Goal: Information Seeking & Learning: Learn about a topic

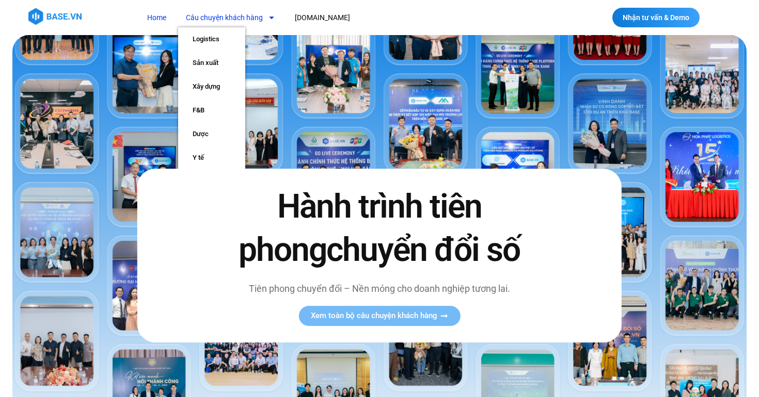
click at [235, 20] on link "Câu chuyện khách hàng" at bounding box center [230, 17] width 105 height 19
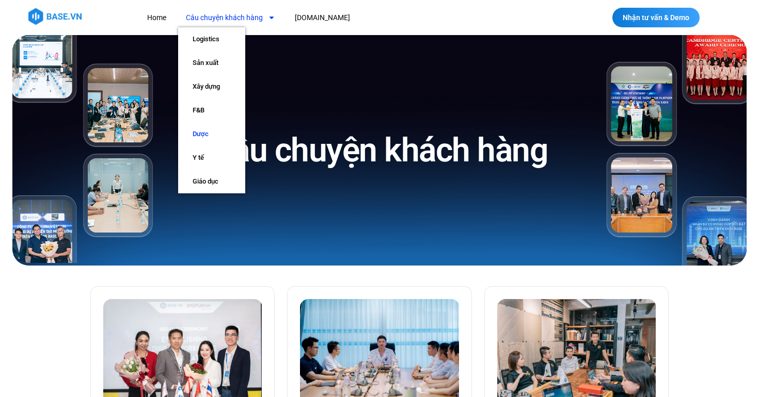
click at [207, 133] on link "Dược" at bounding box center [211, 134] width 67 height 24
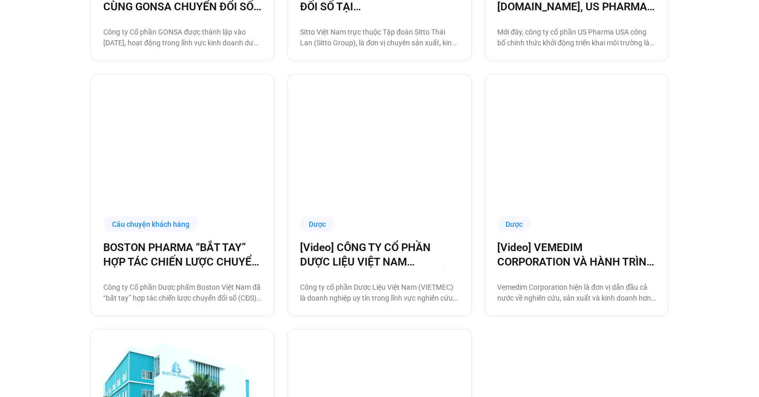
scroll to position [722, 0]
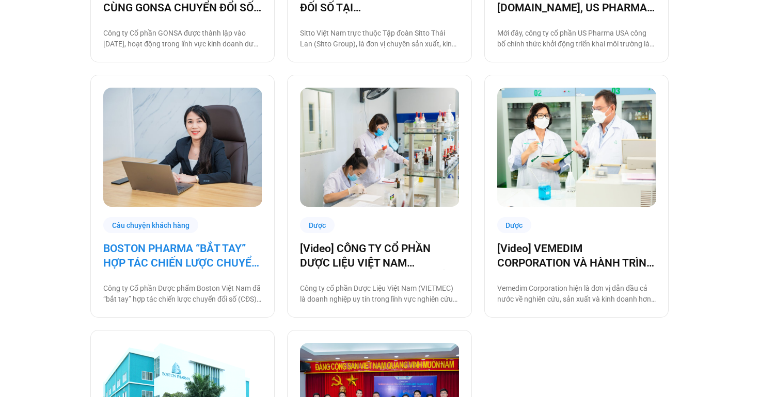
click at [219, 254] on link "BOSTON PHARMA “BẮT TAY” HỢP TÁC CHIẾN LƯỢC CHUYỂN ĐỔI SỐ CÙNG BASE.VN" at bounding box center [182, 256] width 158 height 29
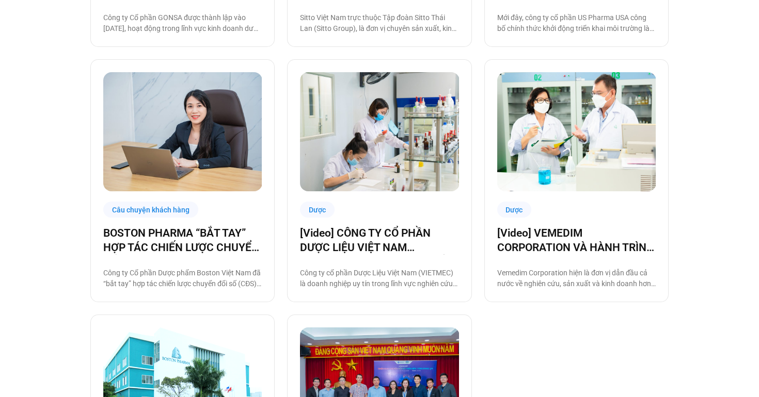
scroll to position [743, 0]
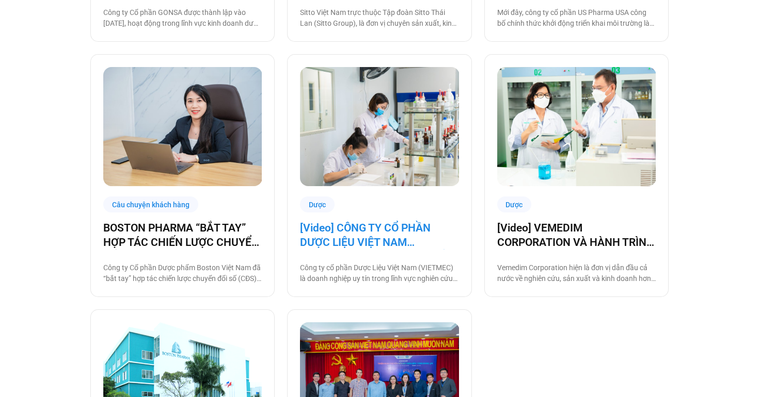
click at [372, 225] on link "[Video] CÔNG TY CỔ PHẦN DƯỢC LIỆU VIỆT NAM (VIETMEC) TĂNG TỐC CHUYỂN ĐỔI SỐ CÙN…" at bounding box center [379, 235] width 158 height 29
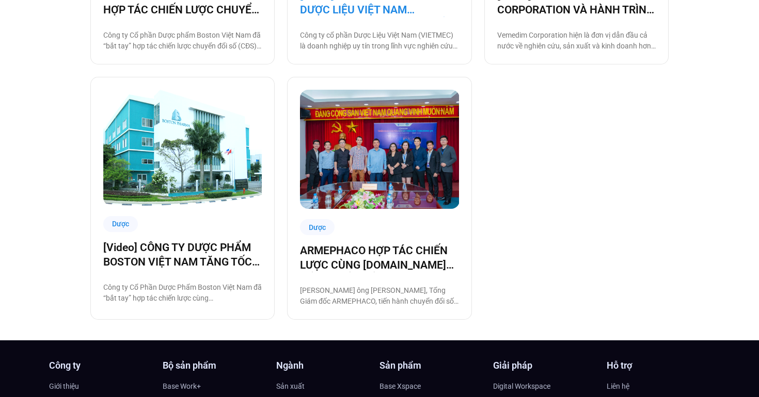
scroll to position [985, 0]
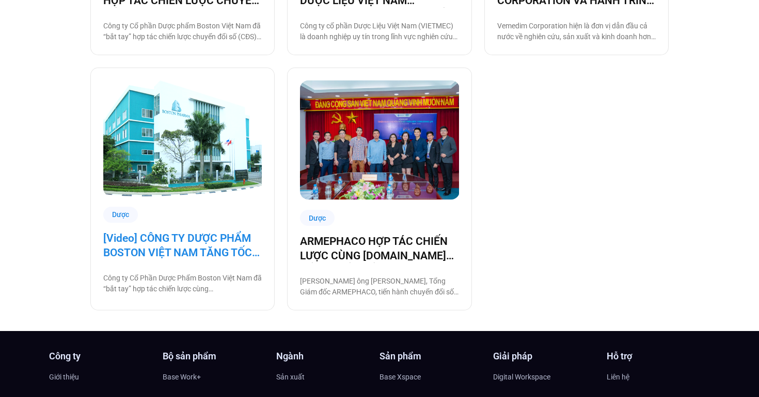
click at [212, 236] on link "[Video] CÔNG TY DƯỢC PHẨM BOSTON VIỆT NAM TĂNG TỐC VẬN HÀNH CÙNG BASE.VN" at bounding box center [182, 245] width 158 height 29
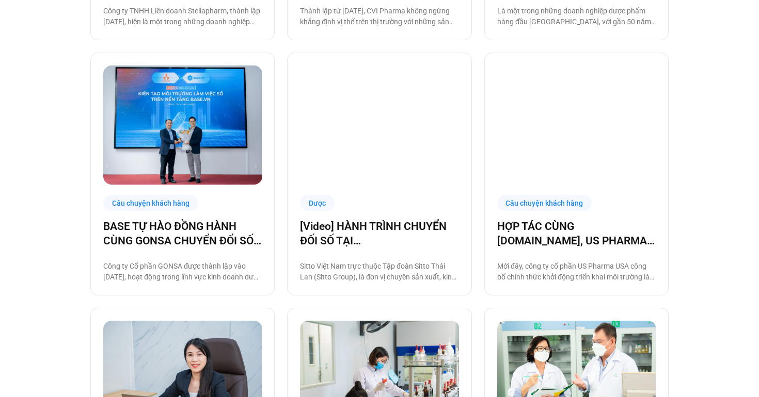
scroll to position [476, 0]
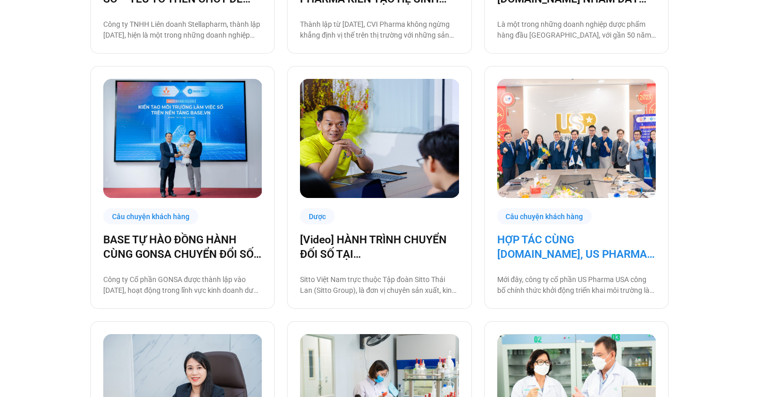
click at [579, 252] on link "HỢP TÁC CÙNG BASE.VN, US PHARMA USA ĐƯA CÔNG NGHỆ THÀNH CHIẾN LƯỢC TRỌNG TÂM 20…" at bounding box center [576, 247] width 158 height 29
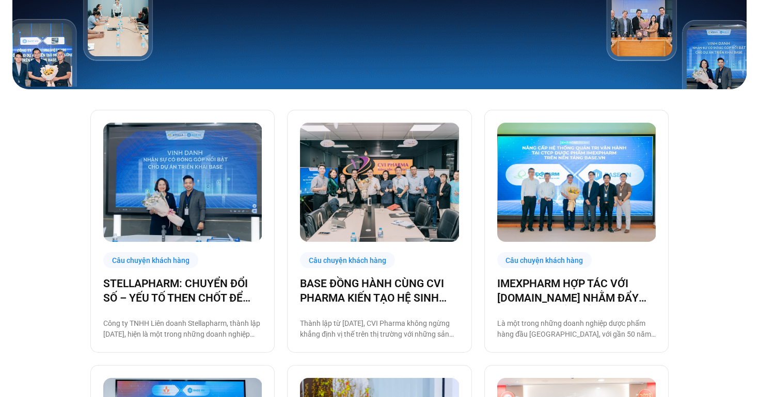
scroll to position [203, 0]
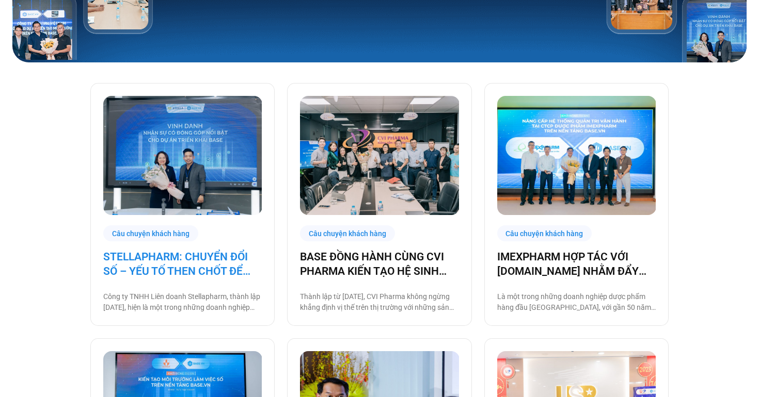
click at [185, 255] on link "STELLAPHARM: CHUYỂN ĐỔI SỐ – YẾU TỐ THEN CHỐT ĐỂ GIA TĂNG TỐC ĐỘ TĂNG TRƯỞNG" at bounding box center [182, 264] width 158 height 29
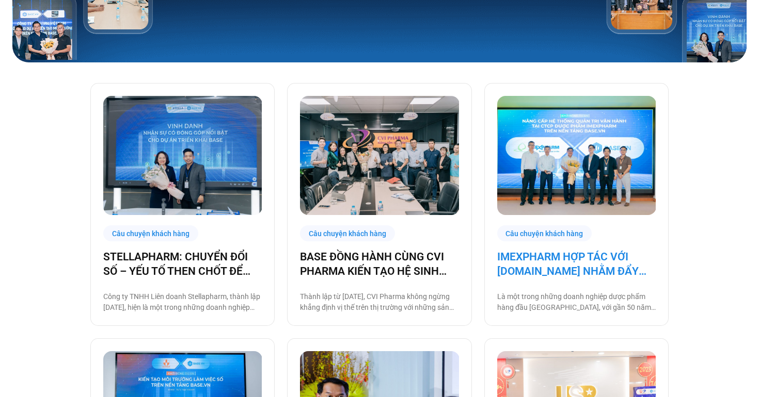
click at [542, 267] on link "IMEXPHARM HỢP TÁC VỚI BASE.VN NHẰM ĐẨY MẠNH CHUYỂN ĐỔI SỐ CHO VẬN HÀNH THÔNG MI…" at bounding box center [576, 264] width 158 height 29
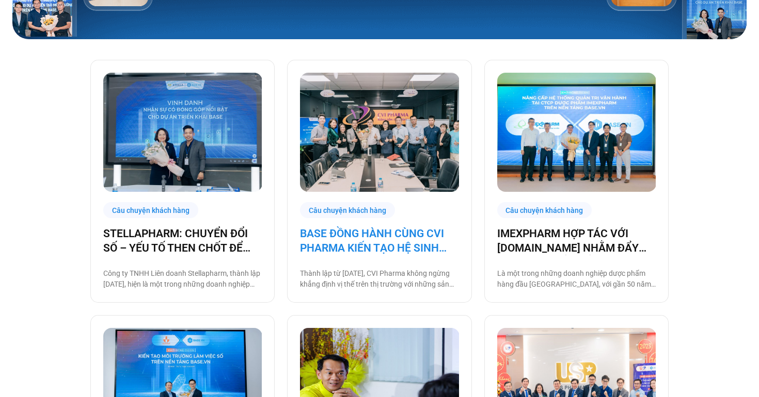
scroll to position [228, 0]
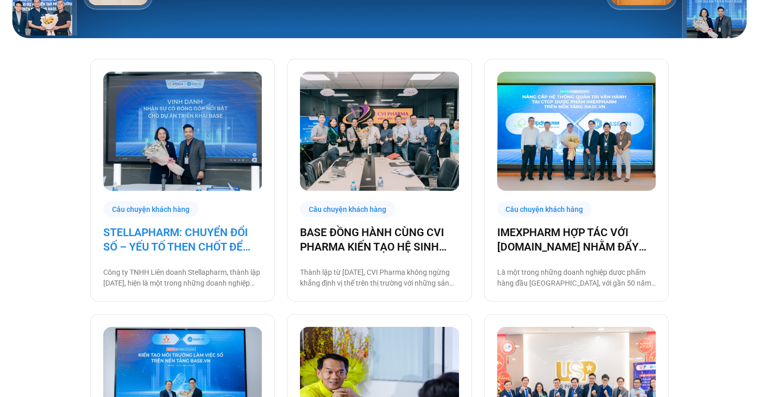
click at [227, 235] on link "STELLAPHARM: CHUYỂN ĐỔI SỐ – YẾU TỐ THEN CHỐT ĐỂ GIA TĂNG TỐC ĐỘ TĂNG TRƯỞNG" at bounding box center [182, 240] width 158 height 29
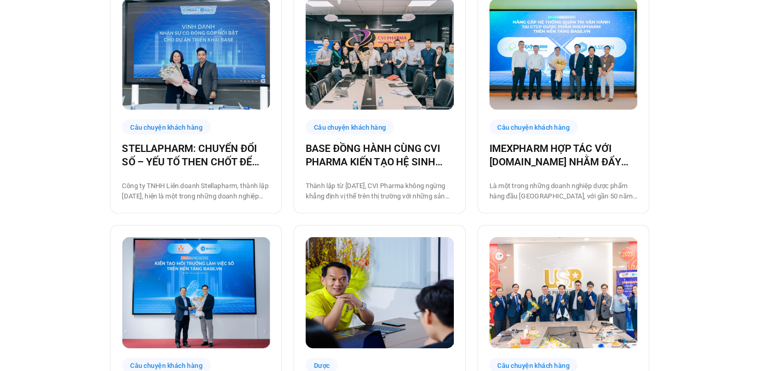
scroll to position [311, 0]
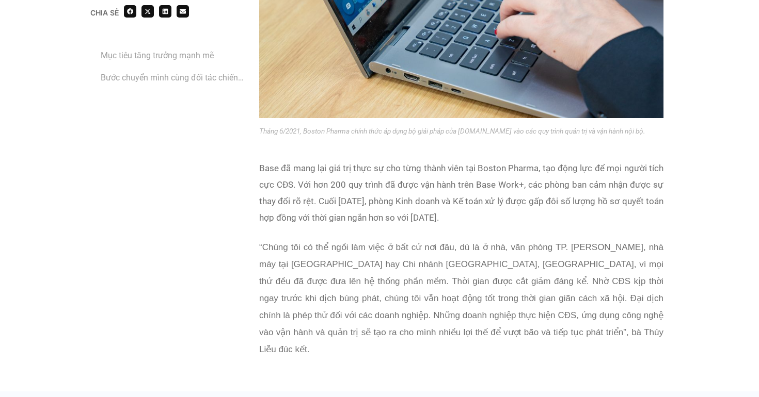
scroll to position [1715, 0]
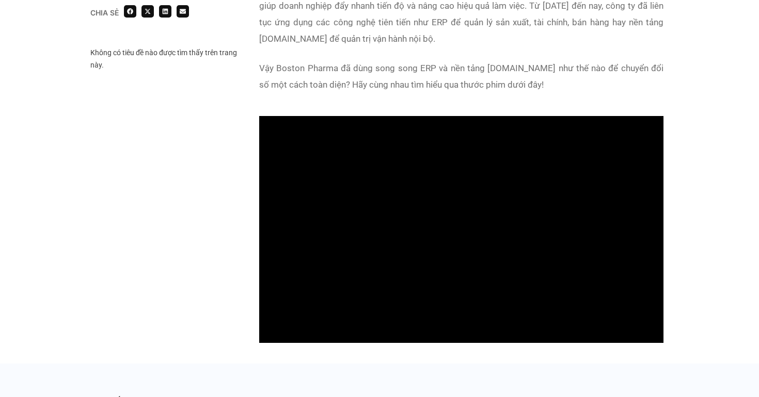
scroll to position [706, 0]
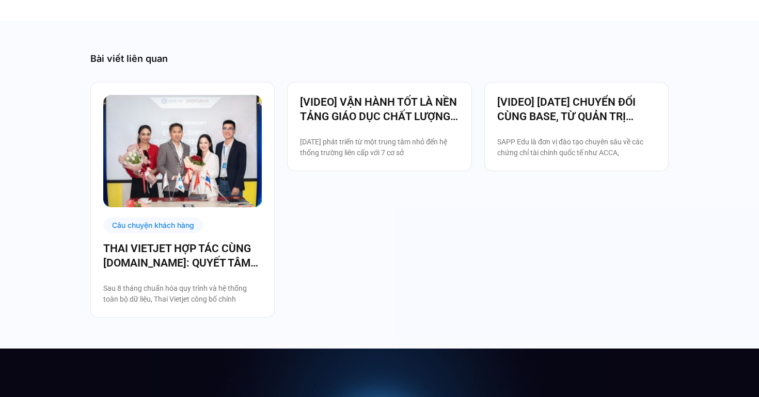
scroll to position [2420, 0]
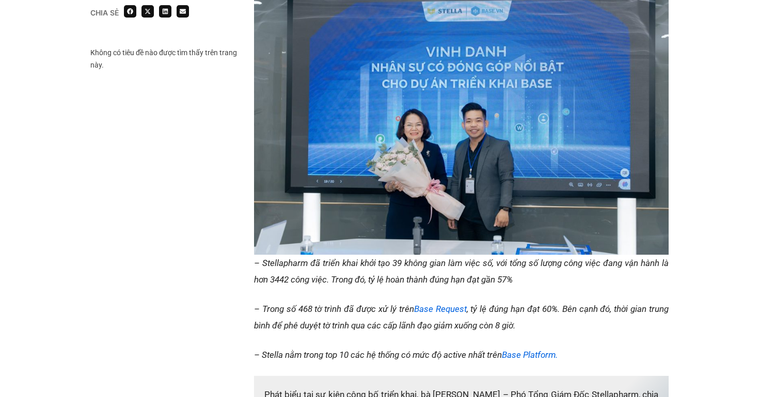
scroll to position [805, 0]
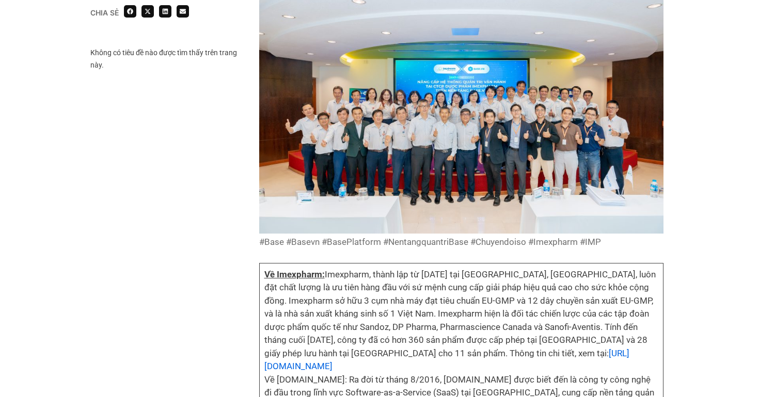
scroll to position [2768, 0]
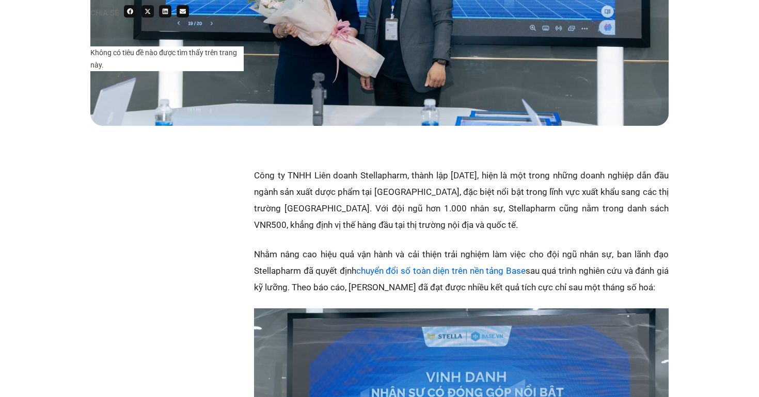
scroll to position [360, 0]
